Goal: Find contact information: Find contact information

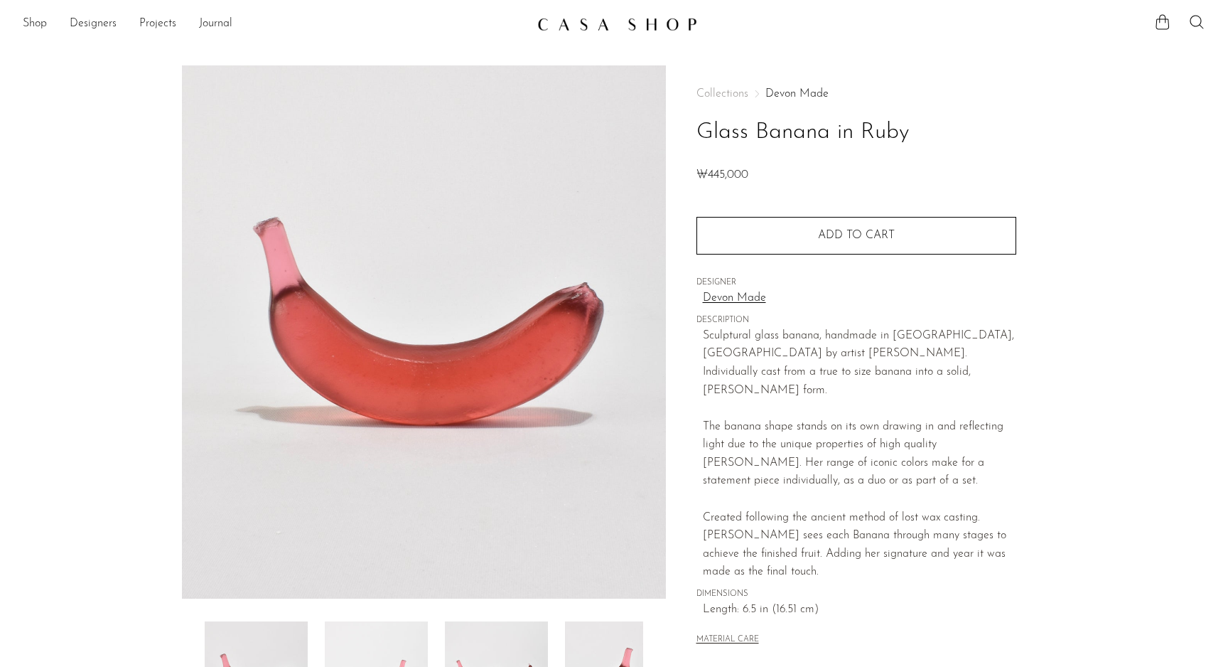
click at [875, 88] on nav "Collections Devon Made" at bounding box center [856, 93] width 320 height 11
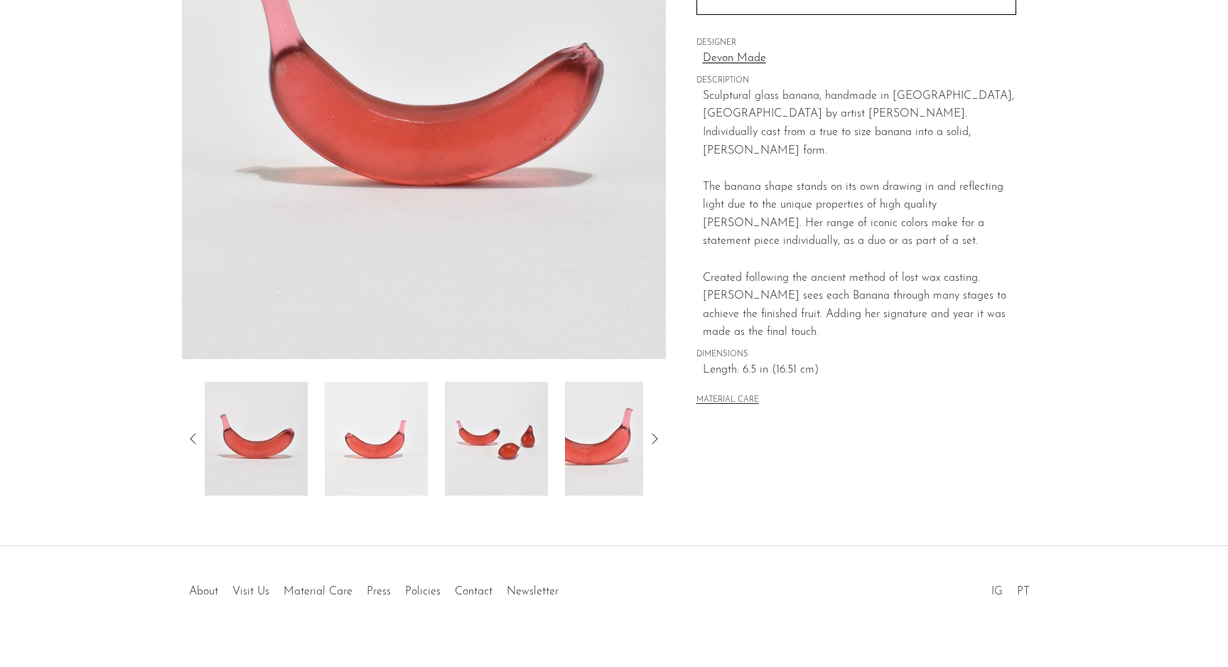
scroll to position [259, 0]
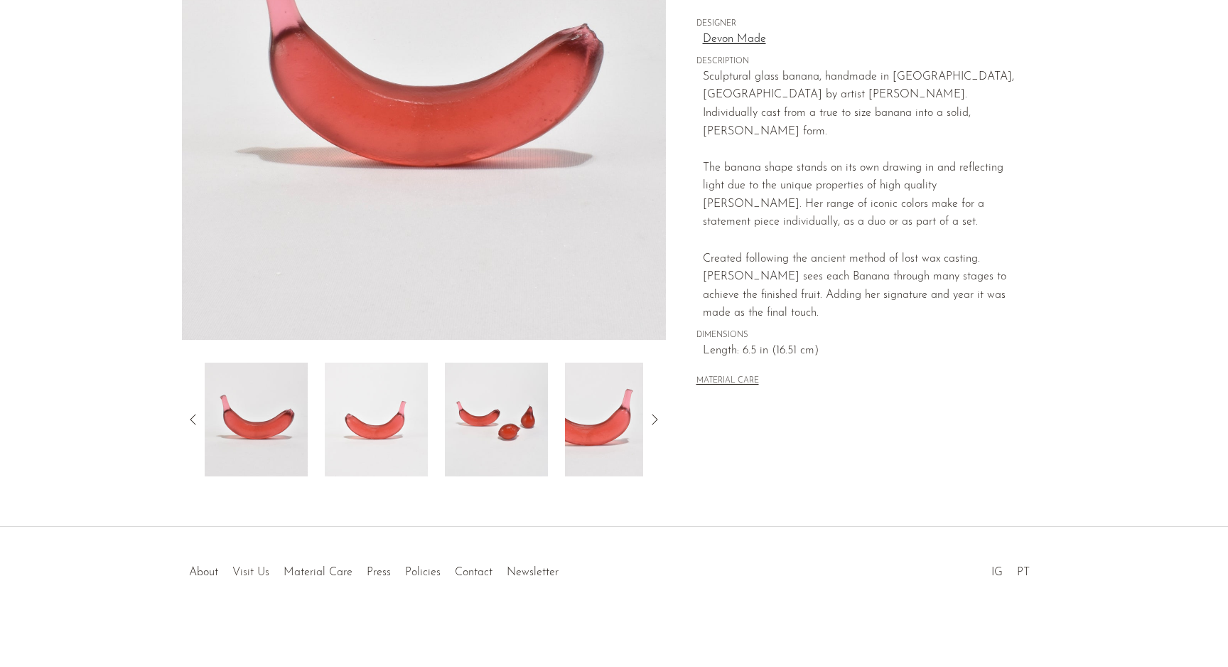
click at [250, 566] on link "Visit Us" at bounding box center [250, 571] width 37 height 11
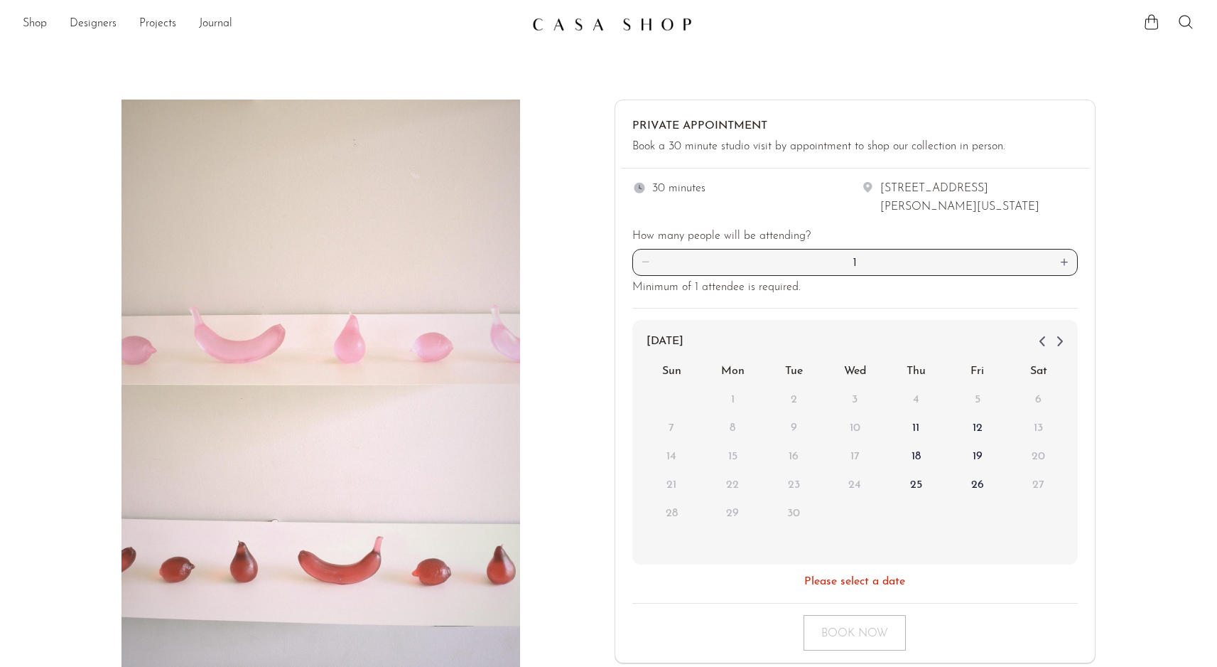
click at [649, 189] on div "30 minutes" at bounding box center [668, 189] width 73 height 18
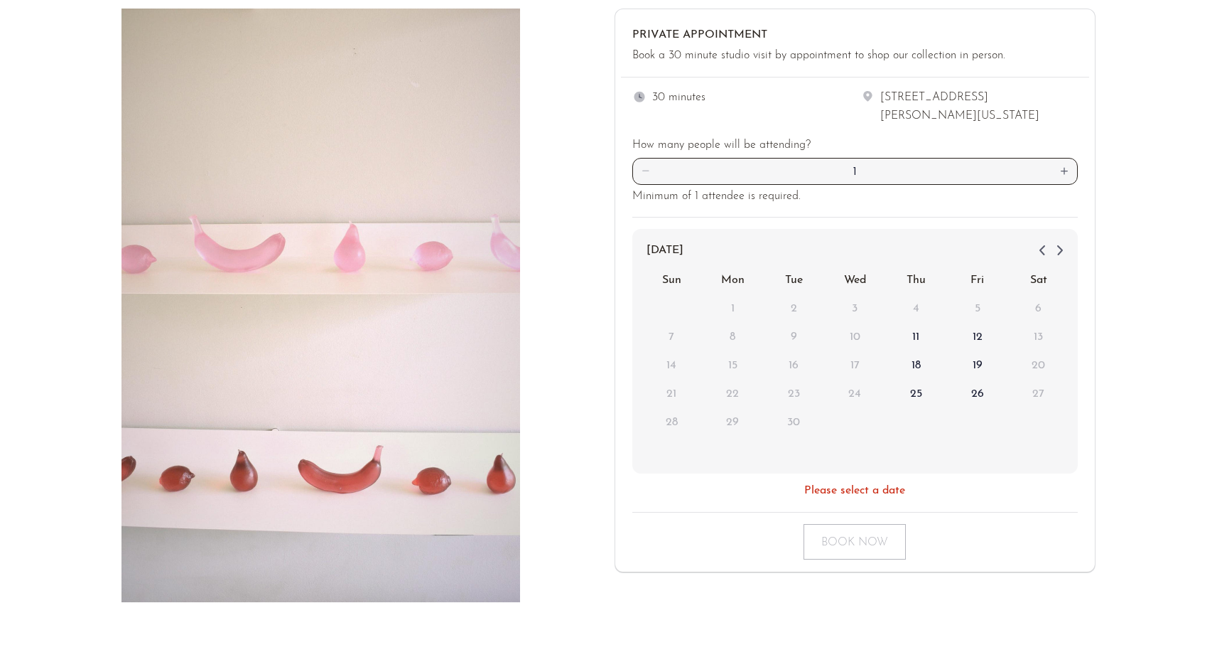
scroll to position [230, 0]
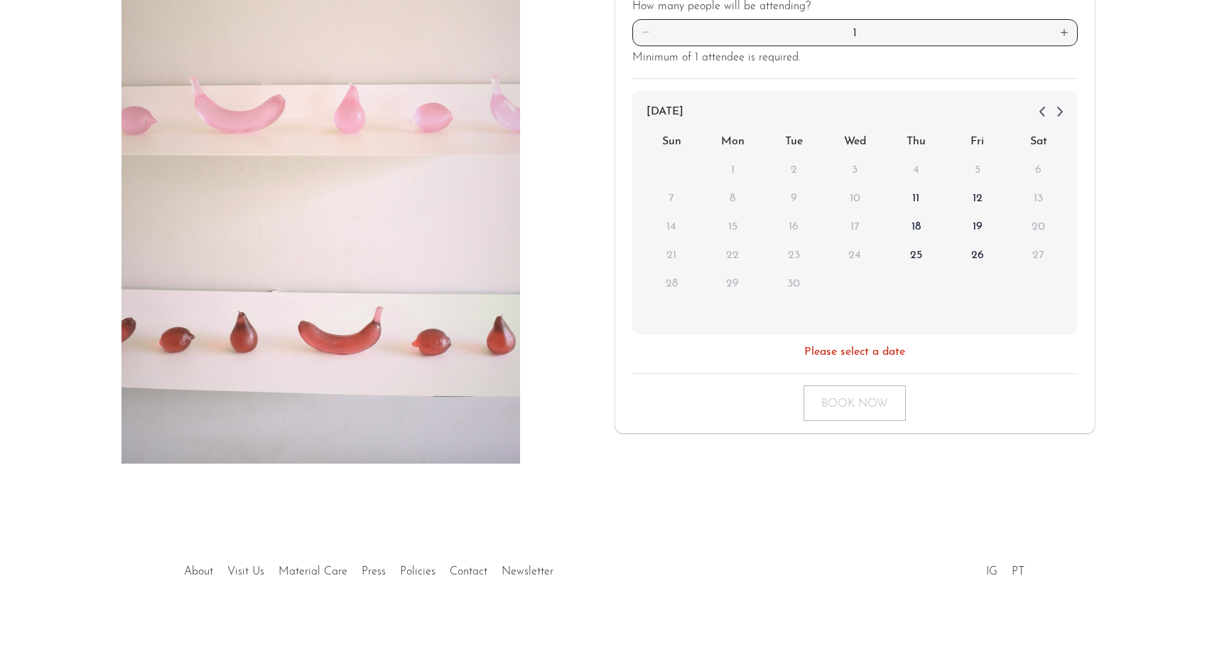
click at [595, 381] on div at bounding box center [567, 167] width 70 height 594
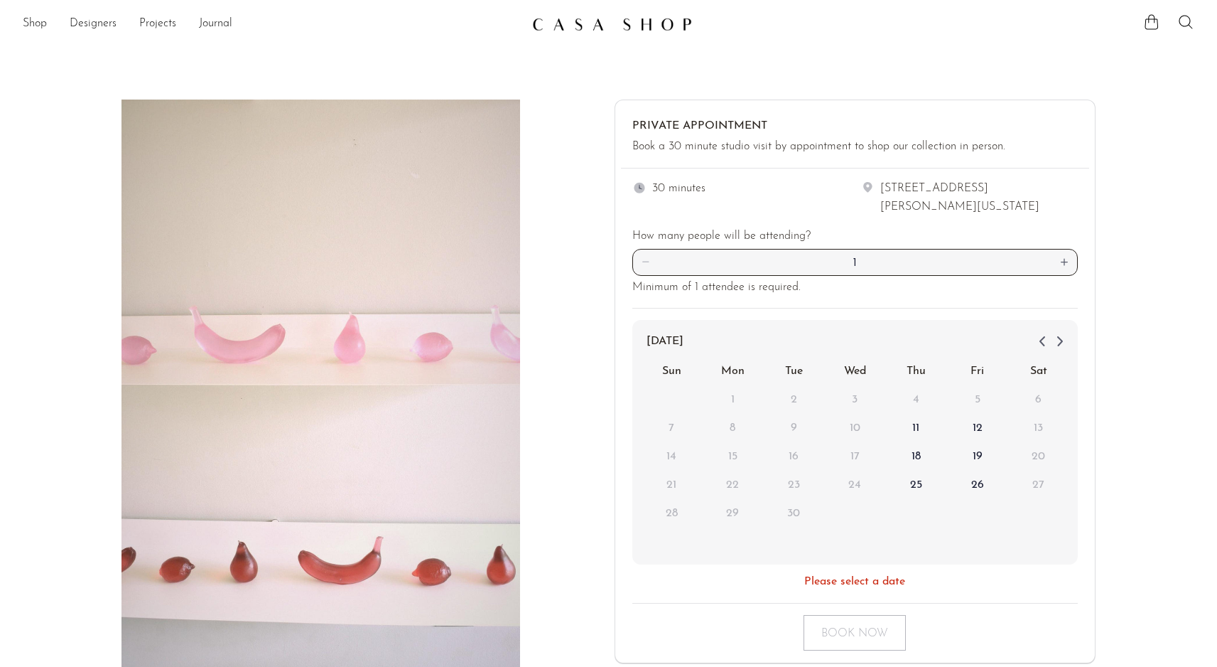
drag, startPoint x: 932, startPoint y: 188, endPoint x: 937, endPoint y: 210, distance: 22.7
click at [937, 210] on div "[STREET_ADDRESS][PERSON_NAME][US_STATE]" at bounding box center [978, 198] width 197 height 36
click at [971, 210] on div "[STREET_ADDRESS][PERSON_NAME][US_STATE]" at bounding box center [978, 198] width 197 height 36
drag, startPoint x: 988, startPoint y: 210, endPoint x: 874, endPoint y: 185, distance: 116.9
click at [874, 185] on div "[STREET_ADDRESS][PERSON_NAME][US_STATE]" at bounding box center [968, 198] width 217 height 36
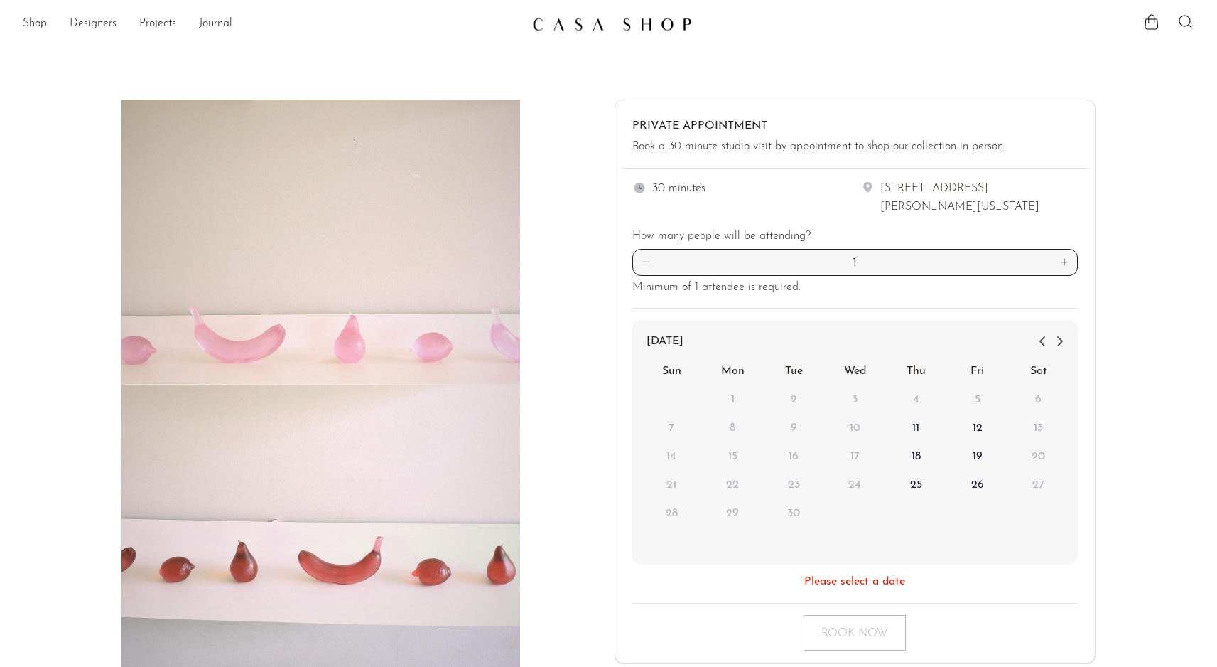
click at [969, 206] on div "[STREET_ADDRESS][PERSON_NAME][US_STATE]" at bounding box center [978, 198] width 197 height 36
drag, startPoint x: 976, startPoint y: 207, endPoint x: 885, endPoint y: 177, distance: 95.9
click at [885, 177] on div "30 minutes 1906 North Hamilton Street (Suite G) Richmond, Virginia How many peo…" at bounding box center [855, 385] width 468 height 434
copy div "1906 North Hamilton Street (Suite G) Richmond, Virginia"
click at [1184, 137] on div "Private Appointment Book a 30 minute studio visit by appointment to shop our co…" at bounding box center [608, 396] width 1217 height 594
